Goal: Task Accomplishment & Management: Use online tool/utility

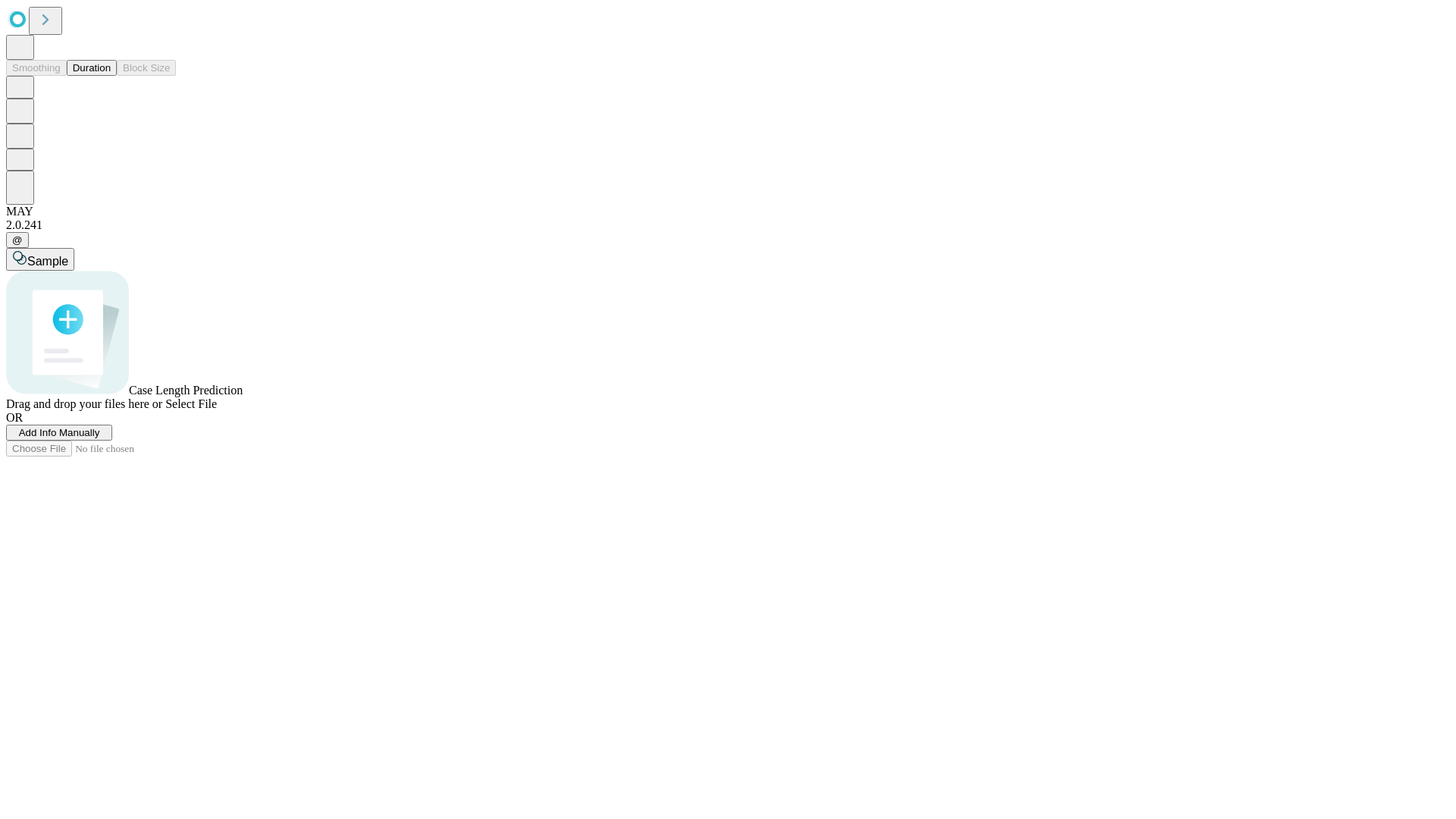
click at [100, 439] on span "Add Info Manually" at bounding box center [59, 432] width 81 height 11
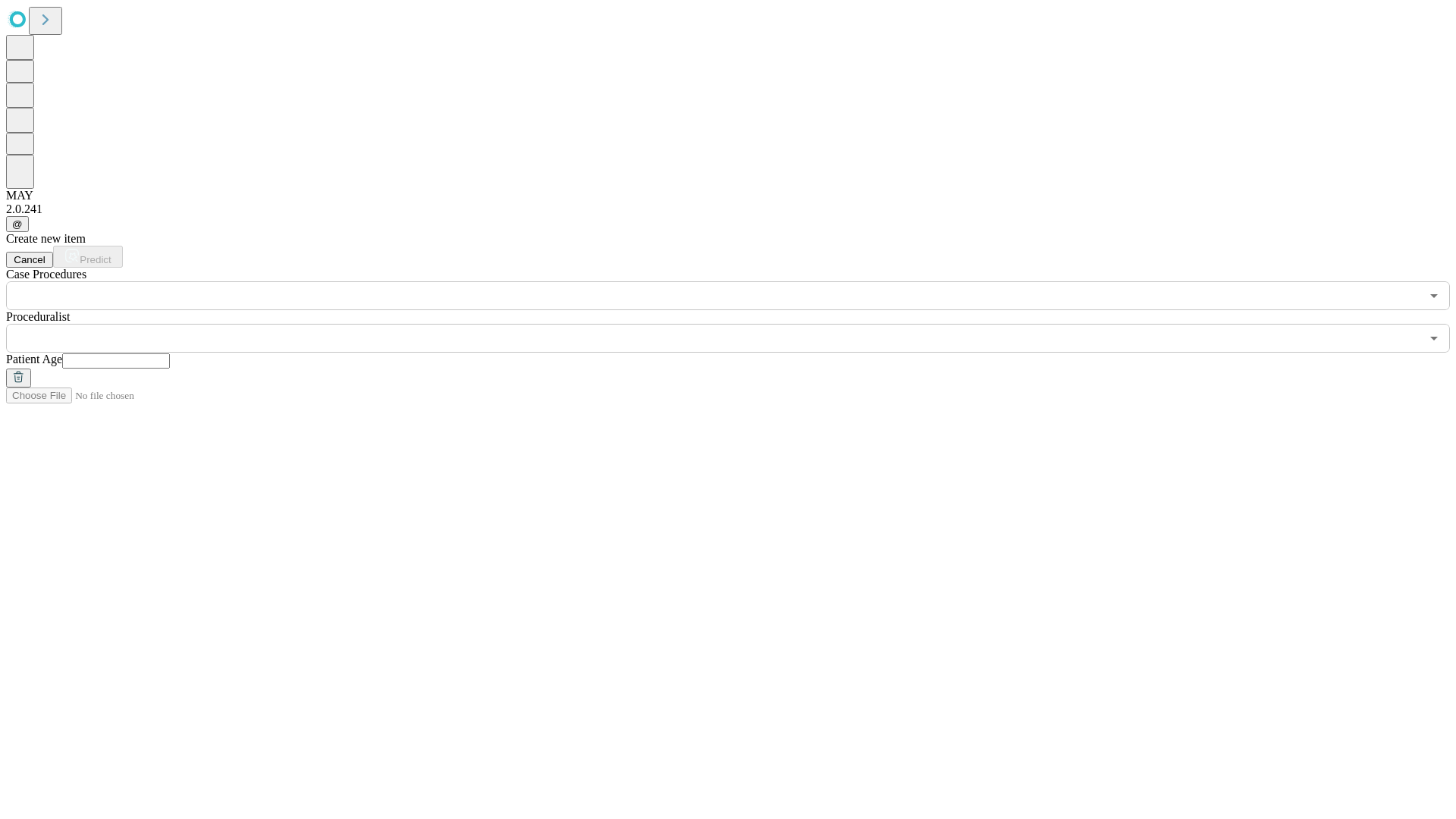
click at [170, 353] on input "text" at bounding box center [116, 361] width 108 height 15
type input "**"
click at [738, 323] on input "text" at bounding box center [713, 338] width 1414 height 29
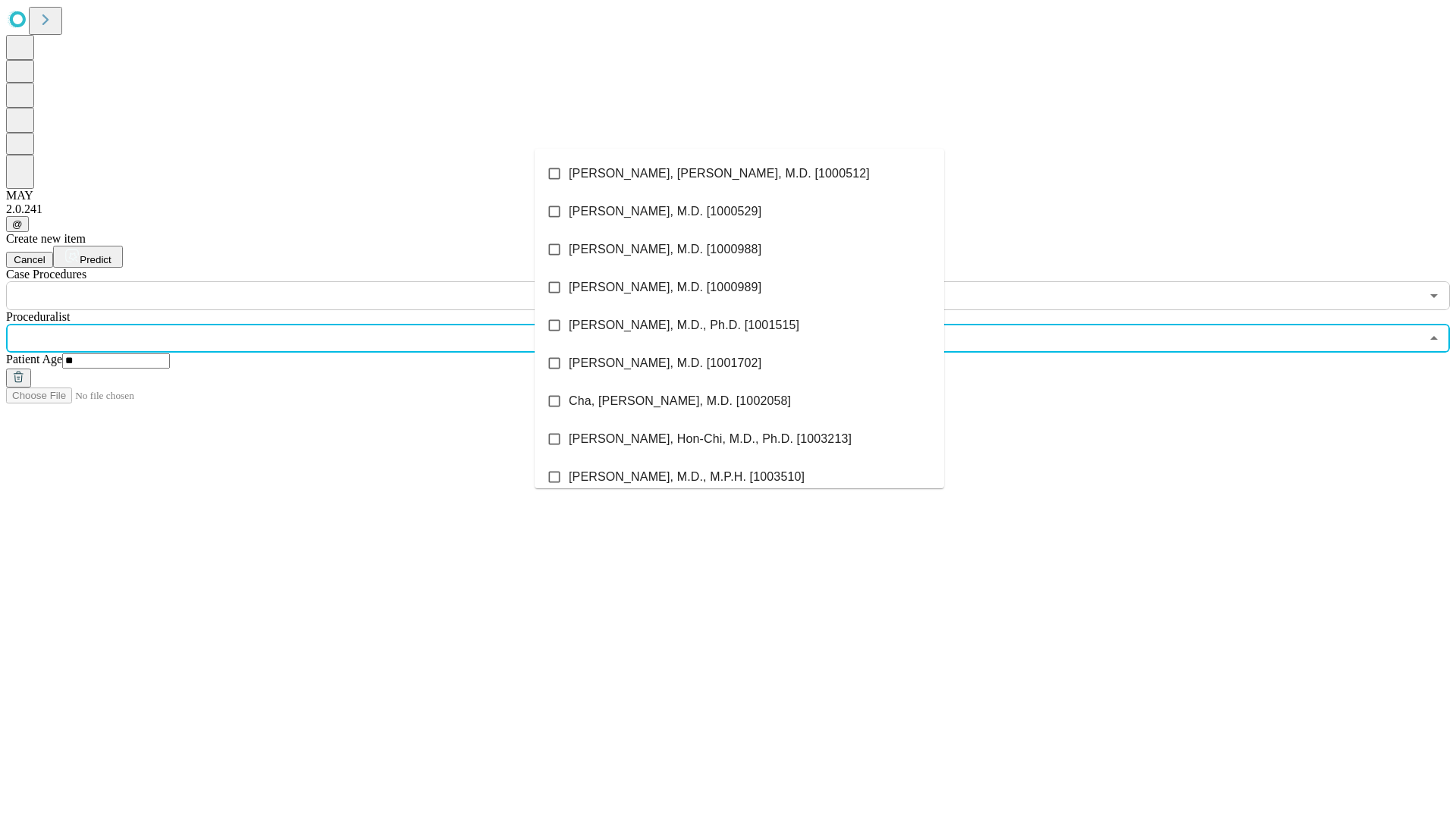
click at [739, 173] on li "[PERSON_NAME], [PERSON_NAME], M.D. [1000512]" at bounding box center [739, 173] width 410 height 38
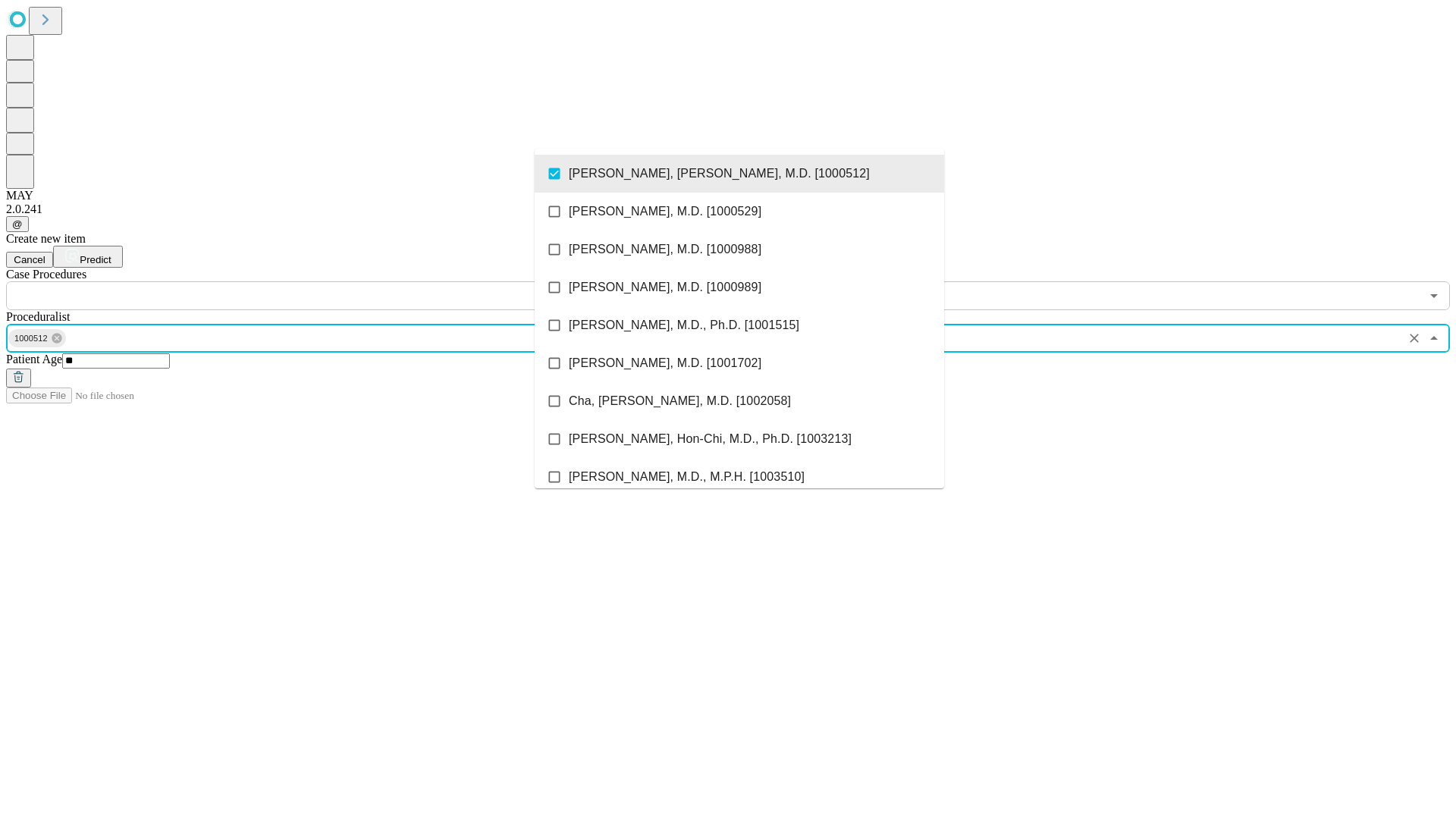
click at [318, 282] on input "text" at bounding box center [713, 296] width 1414 height 29
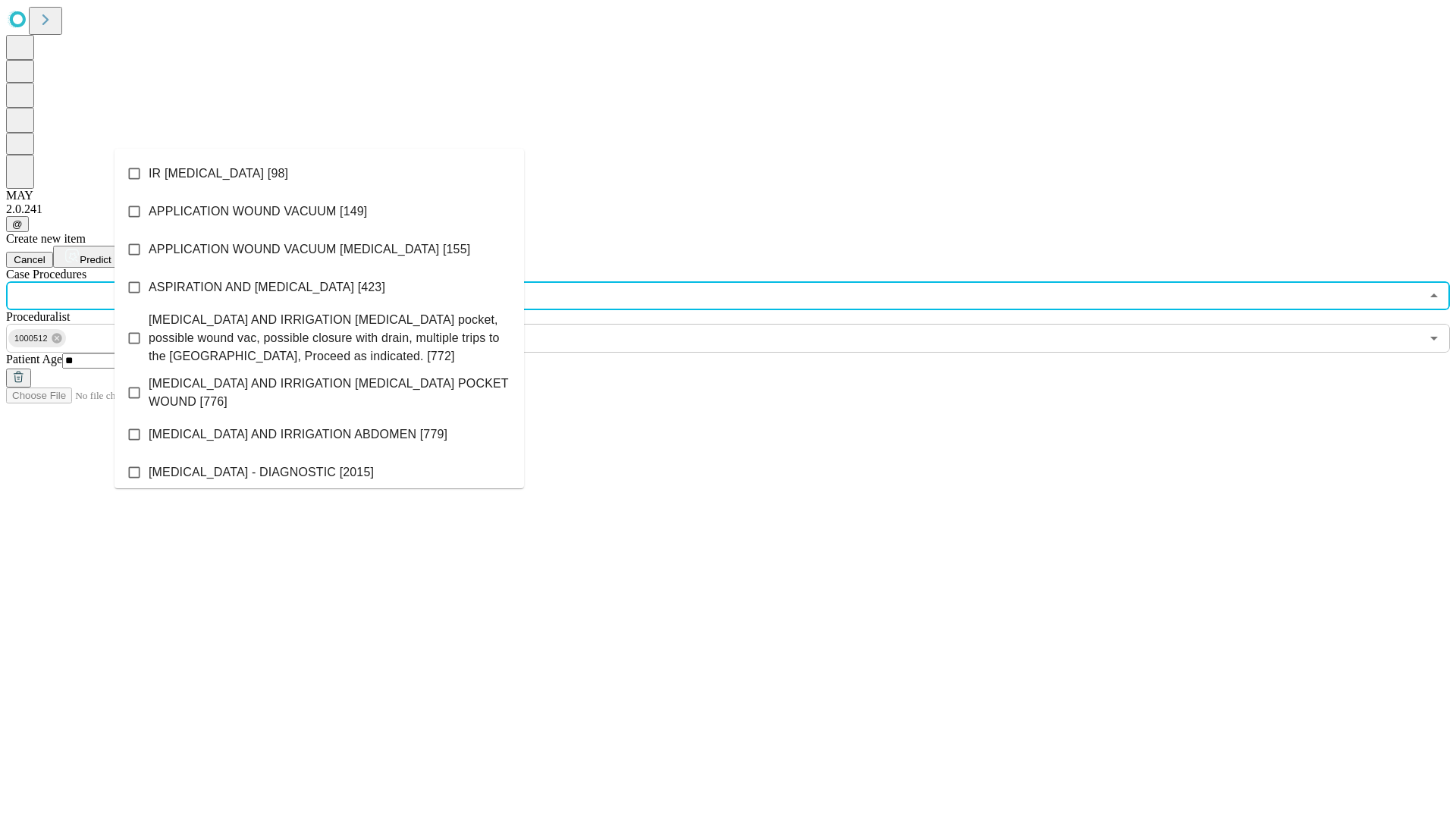
click at [319, 173] on li "IR [MEDICAL_DATA] [98]" at bounding box center [319, 173] width 410 height 38
